Goal: Contribute content: Add original content to the website for others to see

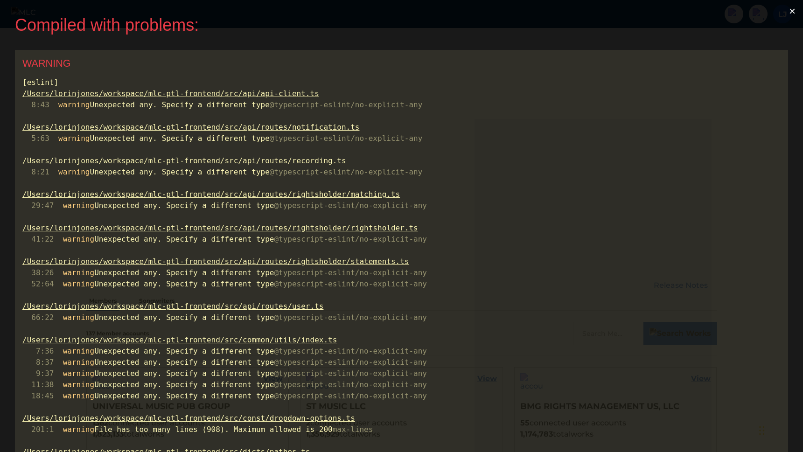
click at [796, 7] on button "×" at bounding box center [792, 11] width 21 height 22
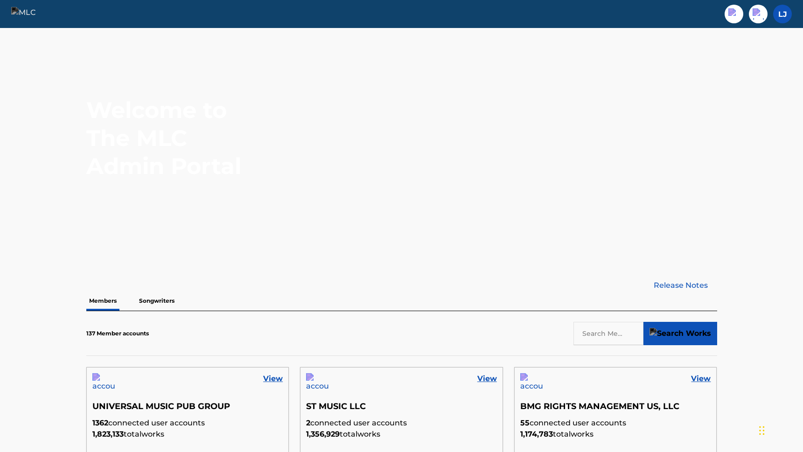
scroll to position [28, 0]
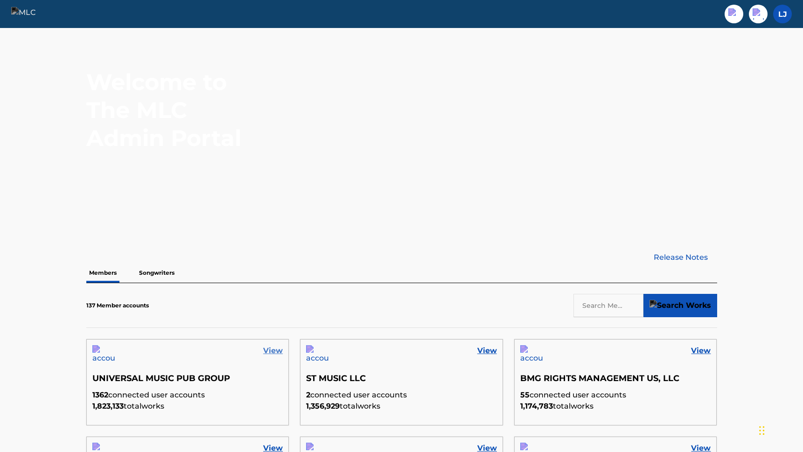
click at [279, 351] on link "View" at bounding box center [273, 350] width 20 height 11
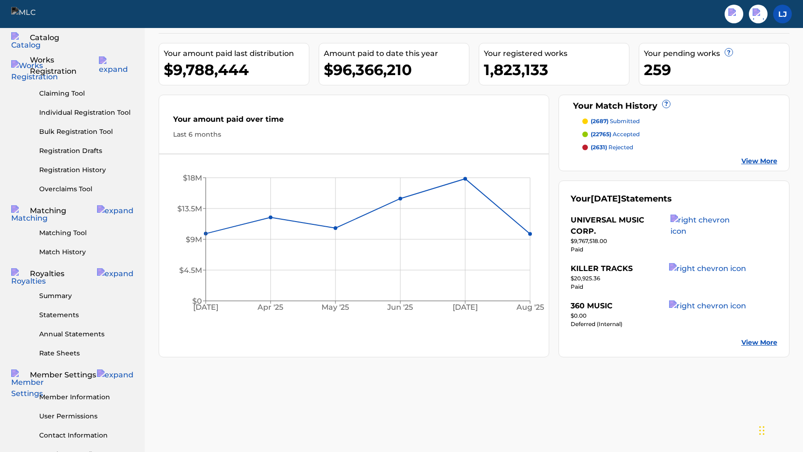
scroll to position [52, 0]
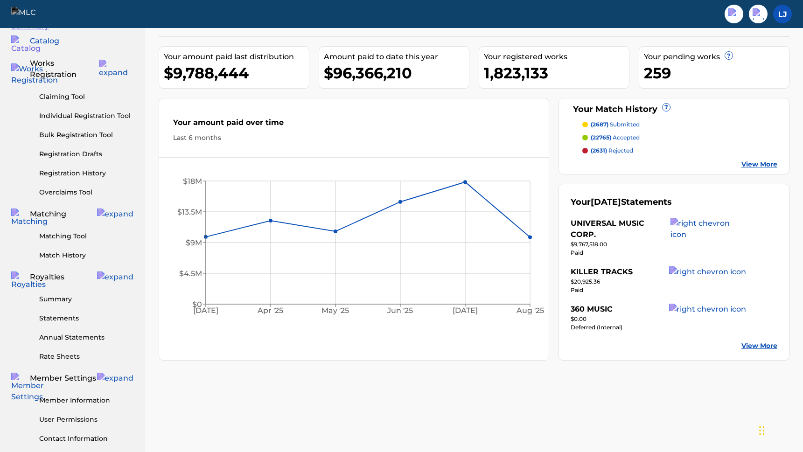
click at [48, 42] on span "Catalog" at bounding box center [44, 40] width 29 height 11
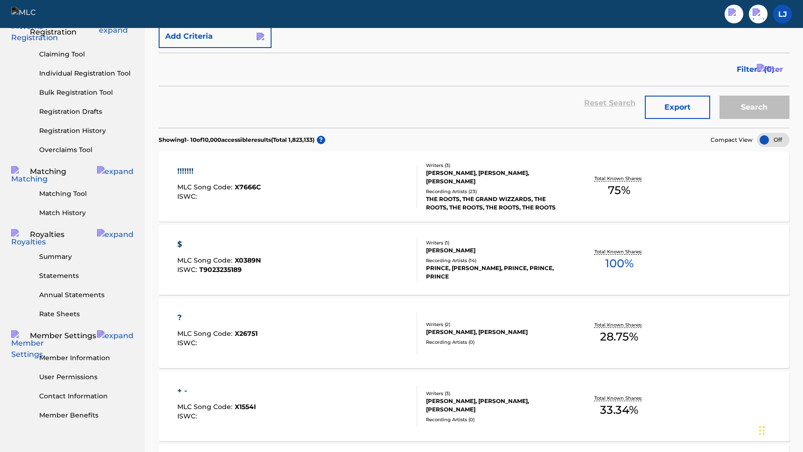
scroll to position [98, 0]
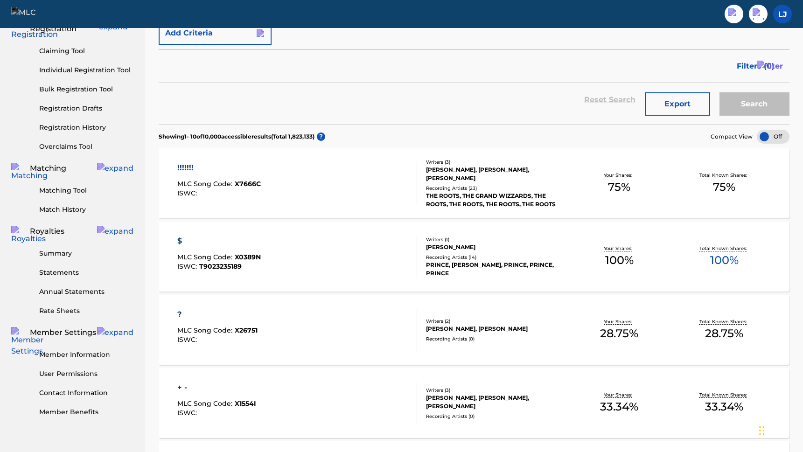
click at [185, 167] on div "!!!!!!!" at bounding box center [219, 167] width 84 height 11
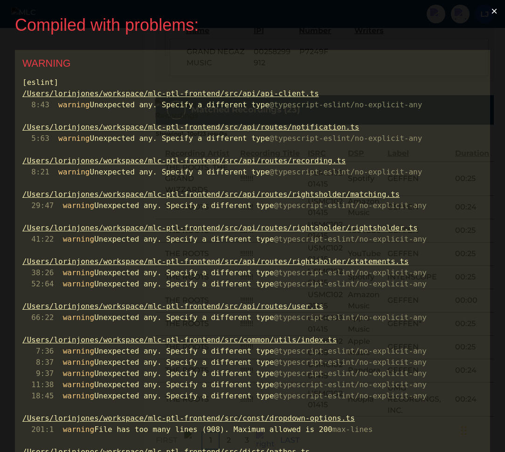
click at [498, 12] on button "×" at bounding box center [494, 11] width 21 height 22
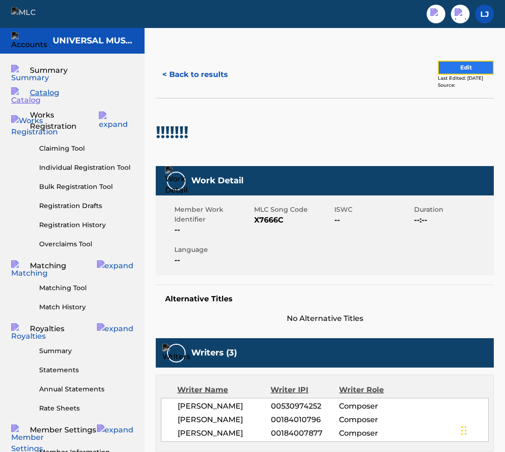
click at [446, 67] on button "Edit" at bounding box center [466, 68] width 56 height 14
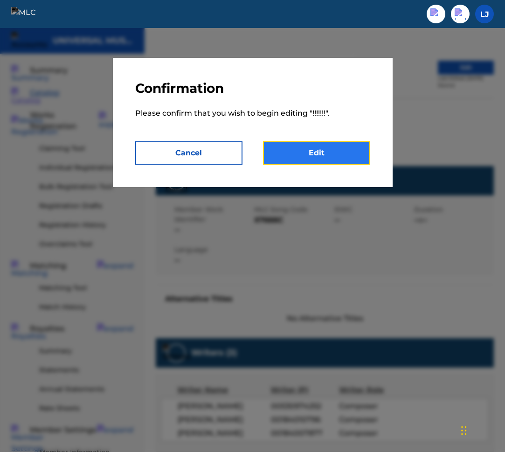
click at [295, 153] on link "Edit" at bounding box center [316, 152] width 107 height 23
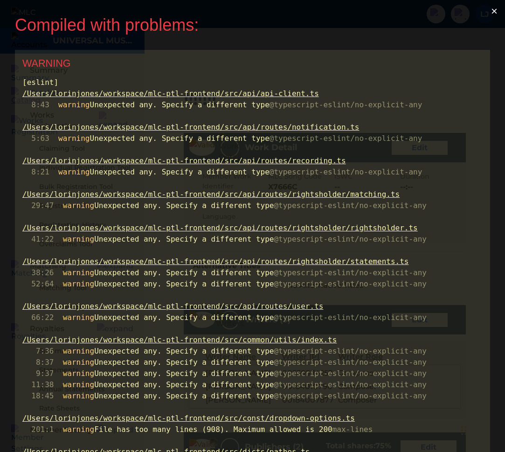
click at [499, 14] on button "×" at bounding box center [494, 11] width 21 height 22
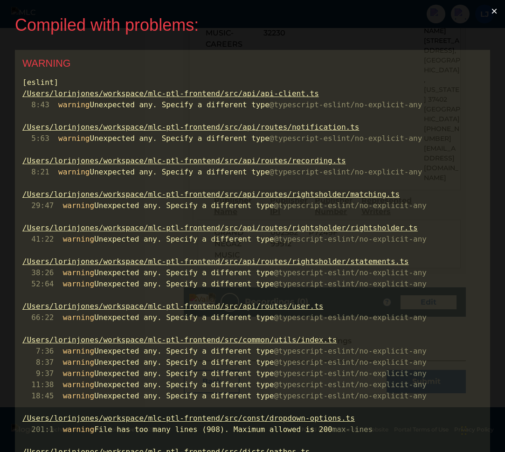
click at [504, 12] on button "×" at bounding box center [494, 11] width 21 height 22
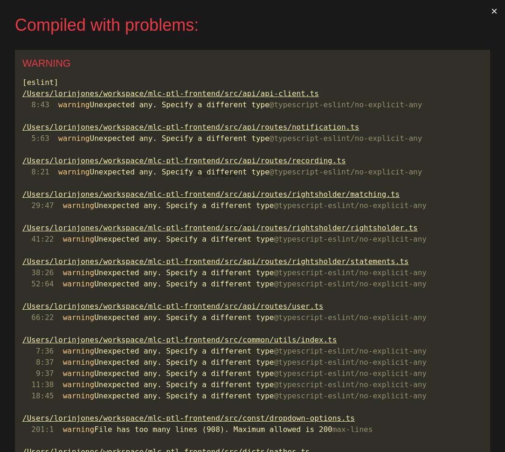
click at [497, 8] on button "×" at bounding box center [494, 11] width 21 height 22
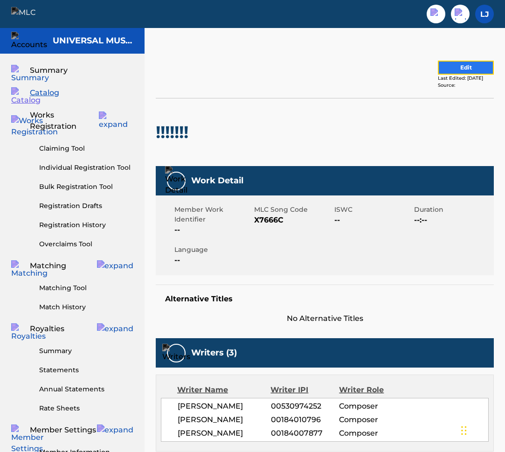
click at [448, 66] on button "Edit" at bounding box center [466, 68] width 56 height 14
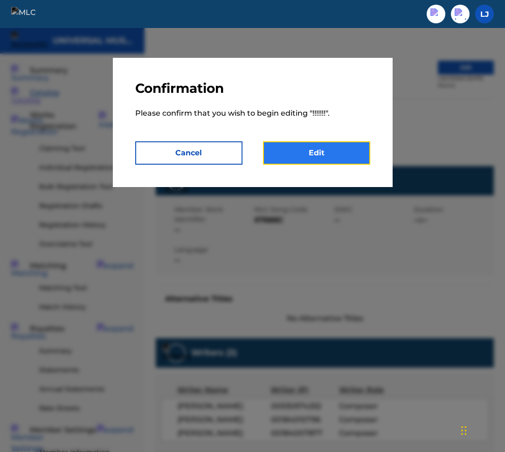
click at [311, 154] on link "Edit" at bounding box center [316, 152] width 107 height 23
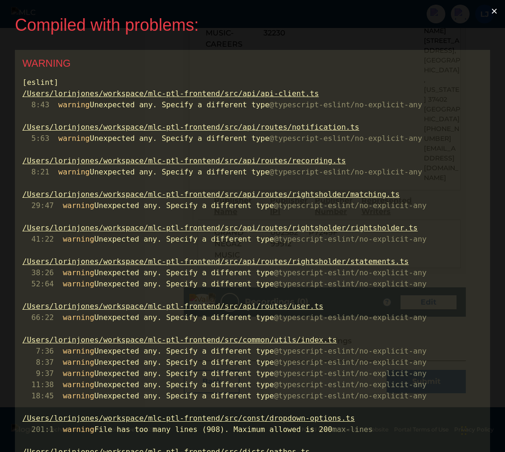
click at [499, 10] on button "×" at bounding box center [494, 11] width 21 height 22
click at [499, 9] on button "×" at bounding box center [494, 11] width 21 height 22
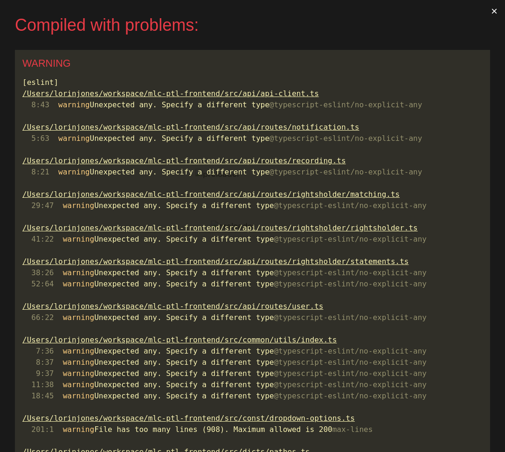
click at [497, 10] on button "×" at bounding box center [494, 11] width 21 height 22
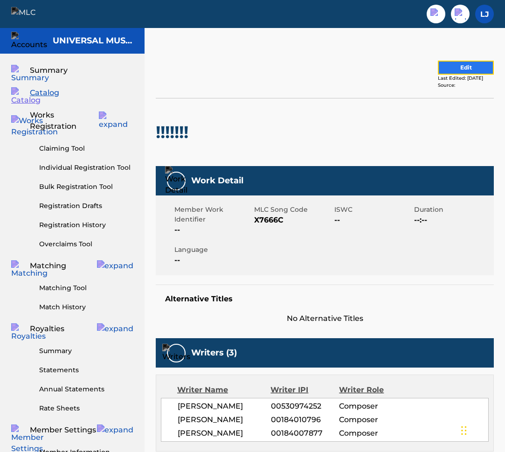
click at [457, 69] on button "Edit" at bounding box center [466, 68] width 56 height 14
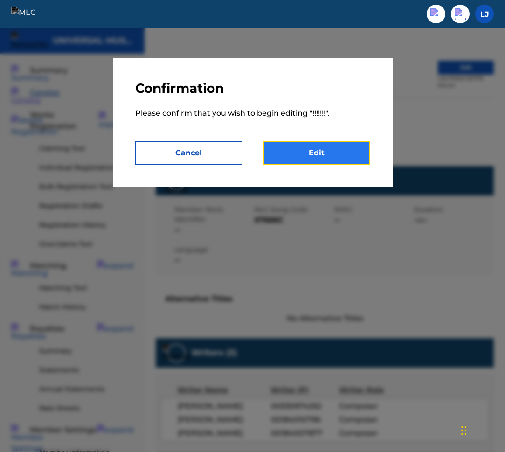
click at [308, 147] on link "Edit" at bounding box center [316, 152] width 107 height 23
